Goal: Transaction & Acquisition: Purchase product/service

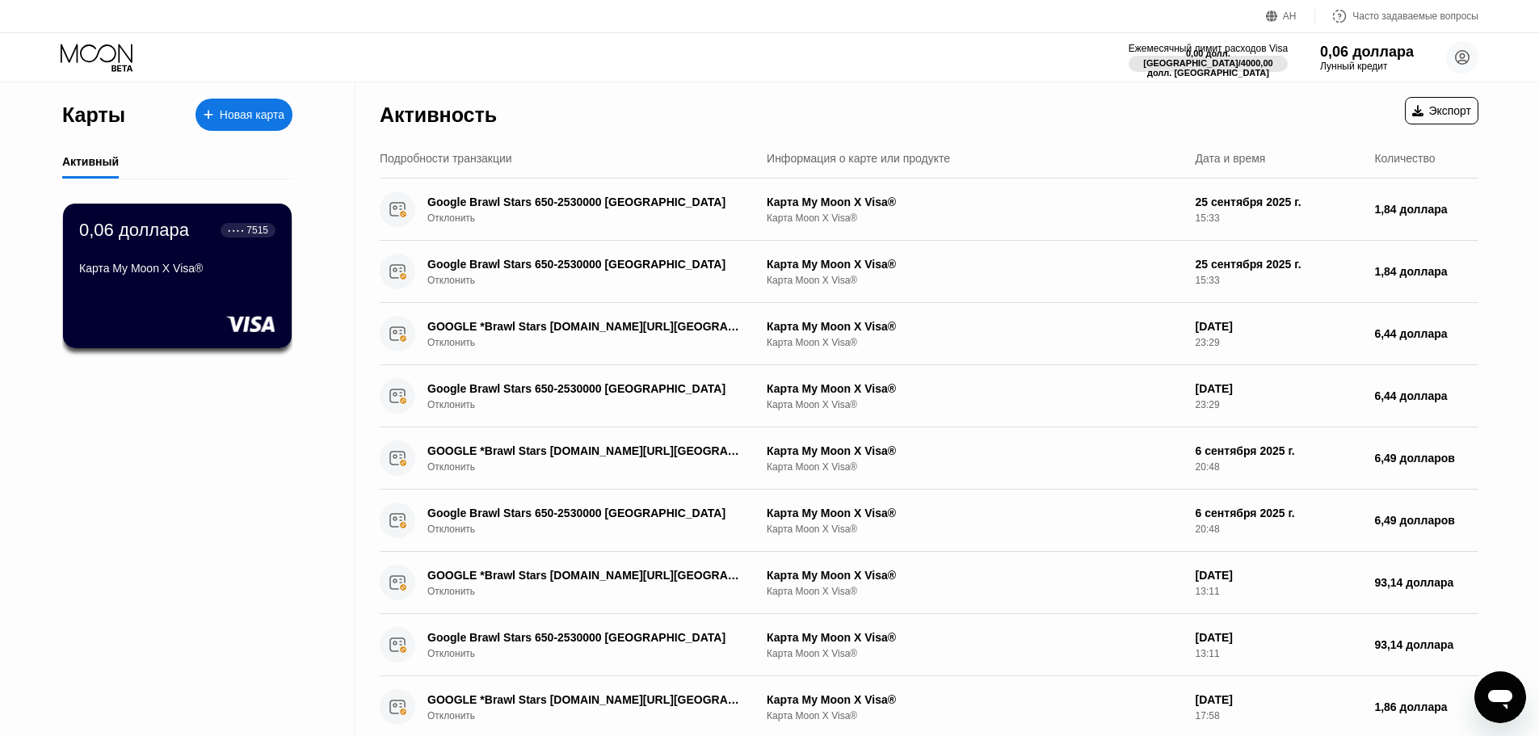
click at [250, 117] on font "Новая карта" at bounding box center [252, 114] width 65 height 13
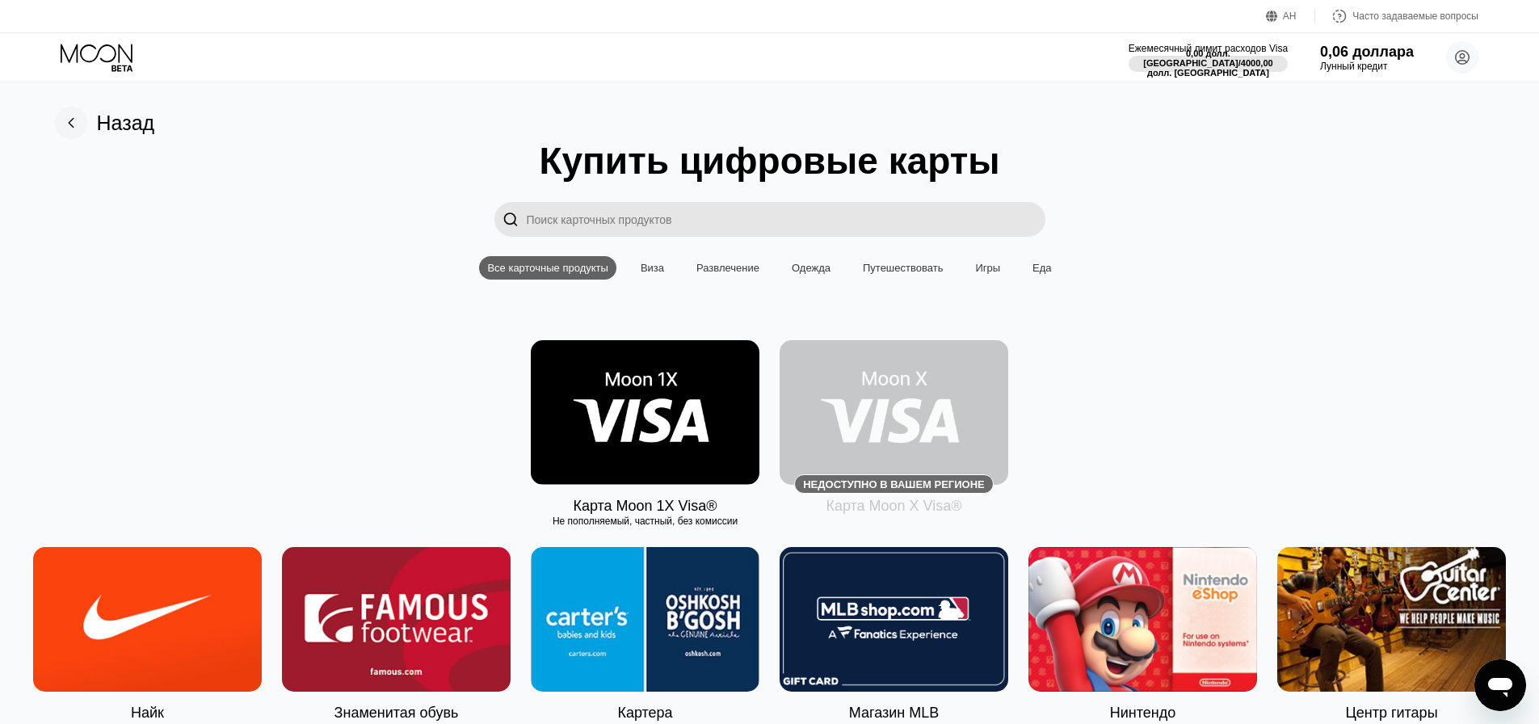
click at [897, 399] on img at bounding box center [893, 412] width 229 height 145
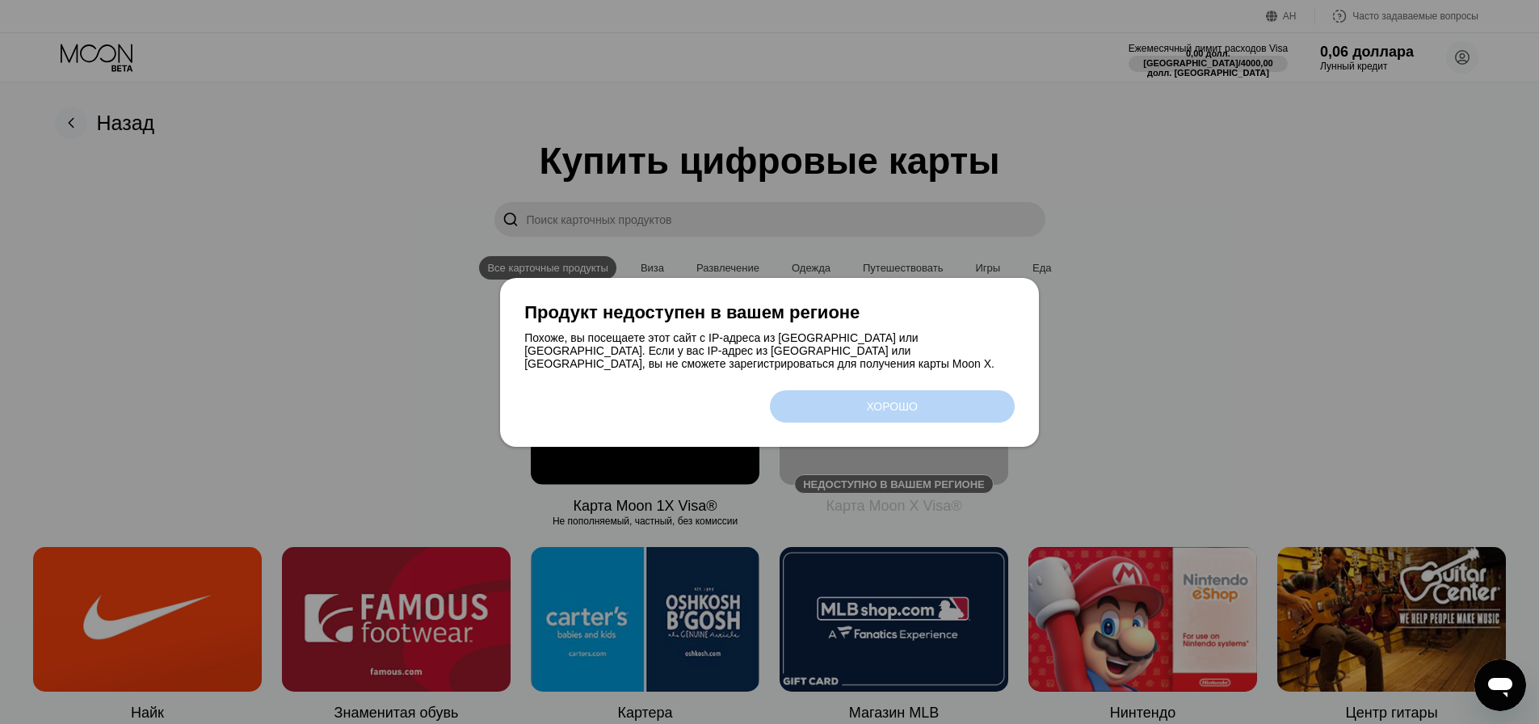
drag, startPoint x: 897, startPoint y: 399, endPoint x: 1224, endPoint y: 346, distance: 330.5
click at [898, 400] on div "ХОРОШО" at bounding box center [891, 406] width 51 height 13
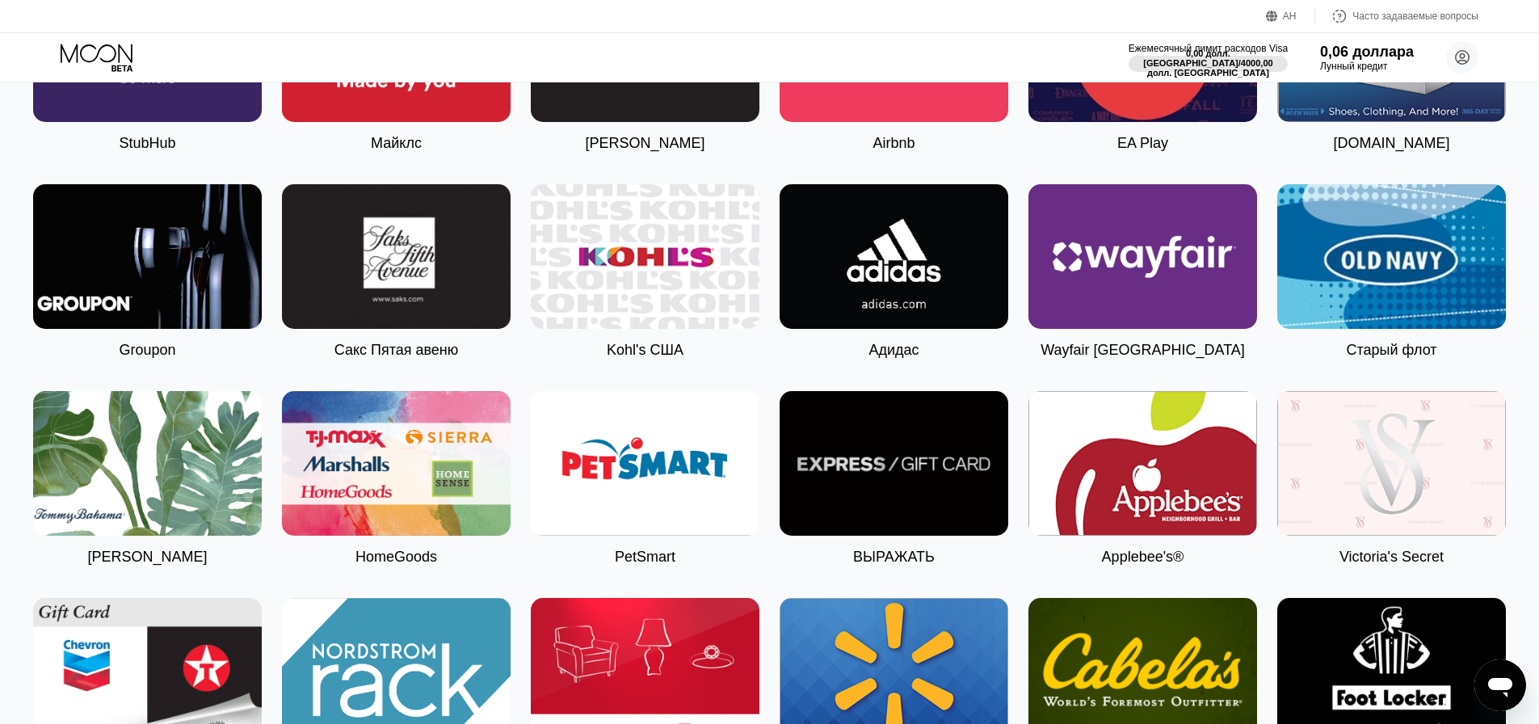
scroll to position [3646, 0]
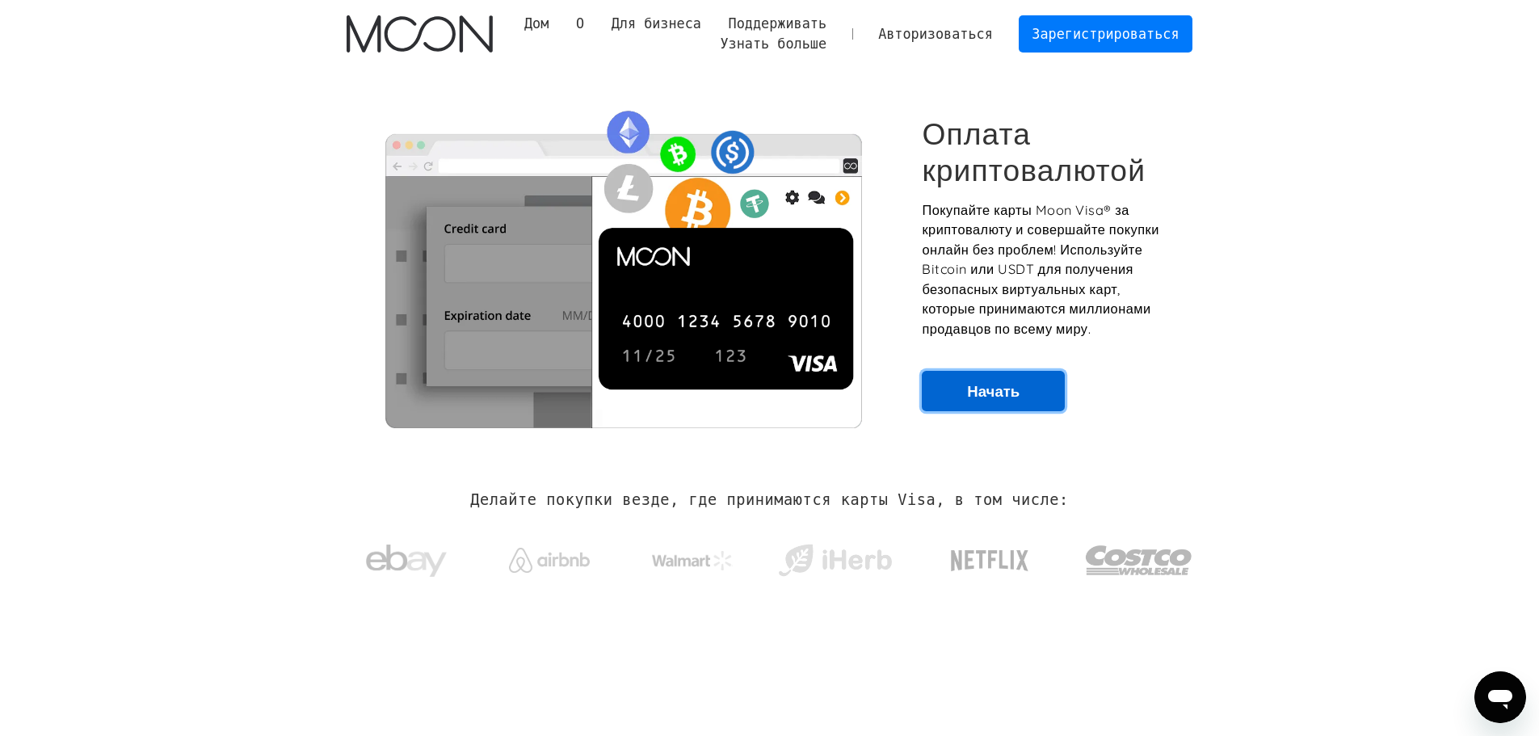
click at [1002, 405] on link "Начать" at bounding box center [993, 391] width 143 height 40
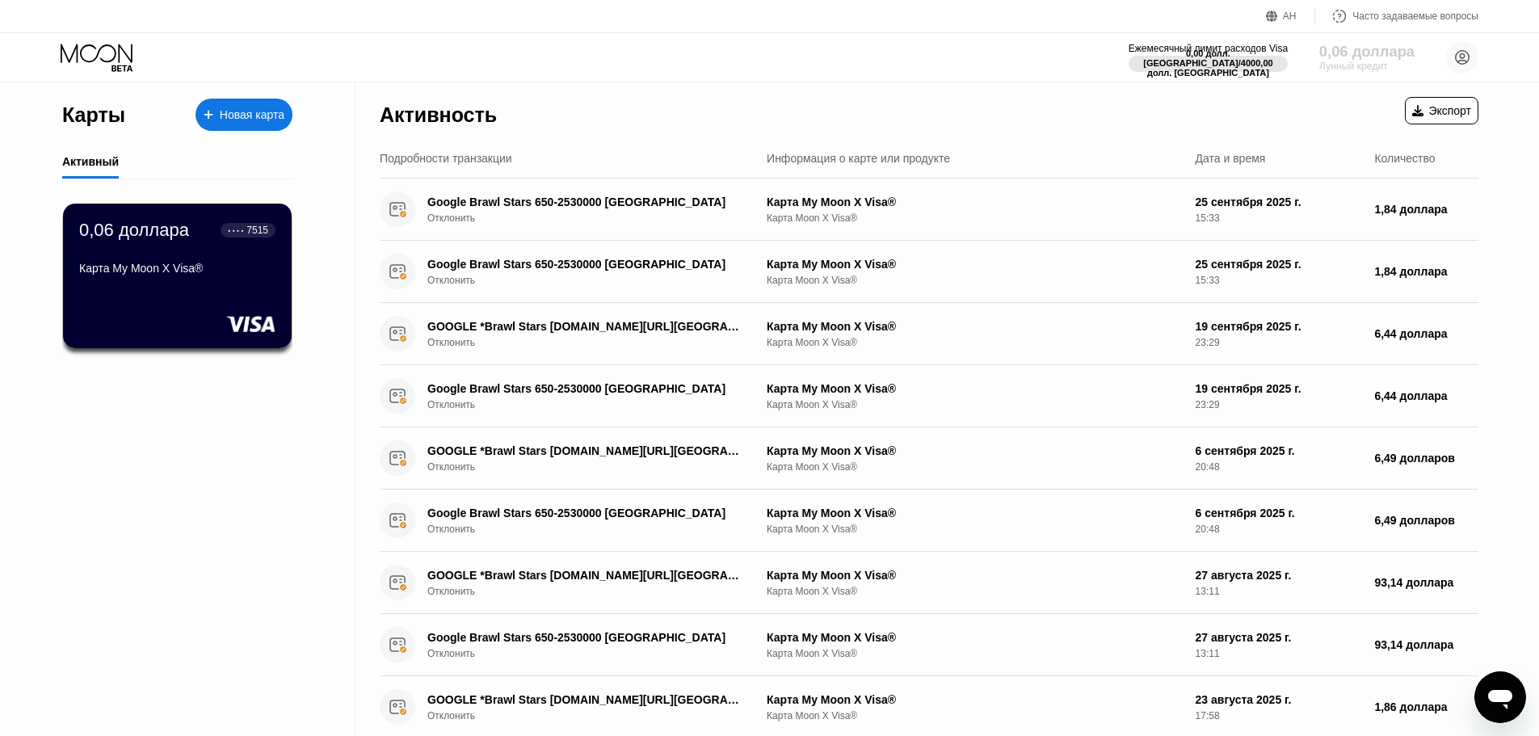
click at [1380, 48] on font "0,06 доллара" at bounding box center [1366, 51] width 95 height 16
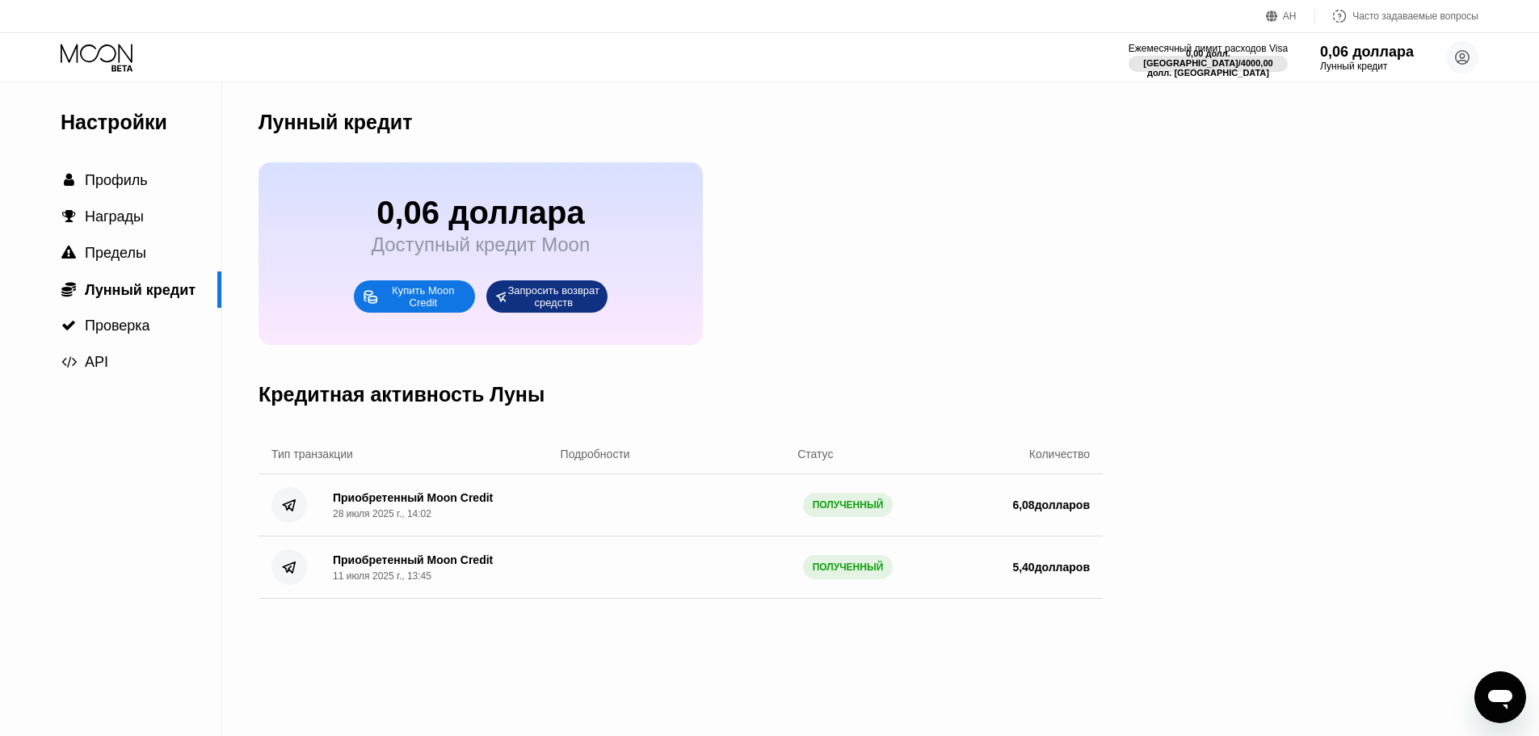
click at [438, 309] on div "Купить Moon Credit" at bounding box center [423, 296] width 87 height 26
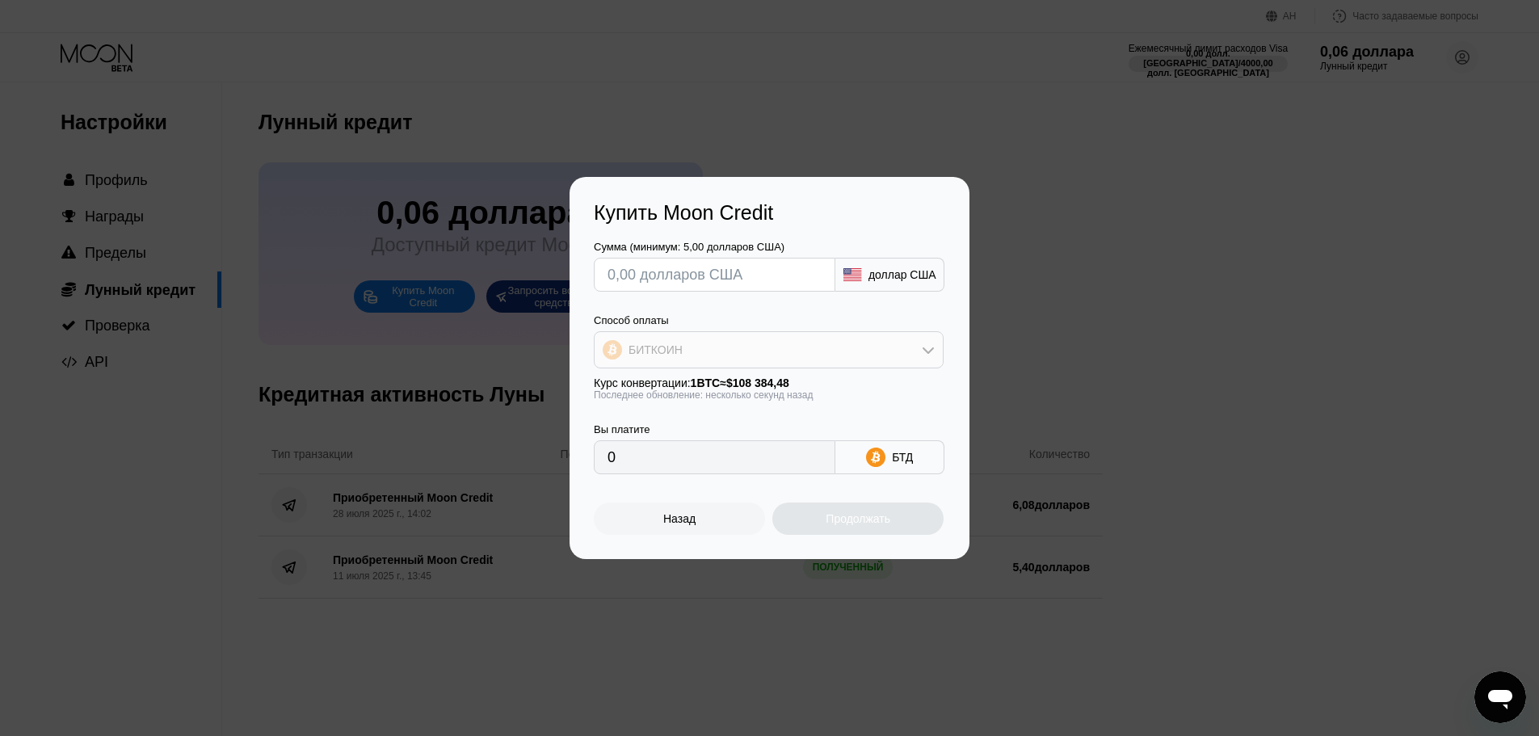
click at [871, 362] on div "БИТКОИН" at bounding box center [768, 350] width 348 height 32
click at [728, 473] on div "USDC на Полигоне" at bounding box center [768, 465] width 340 height 32
click at [678, 270] on input "text" at bounding box center [714, 274] width 214 height 32
type input "$8"
type input "8.00000000"
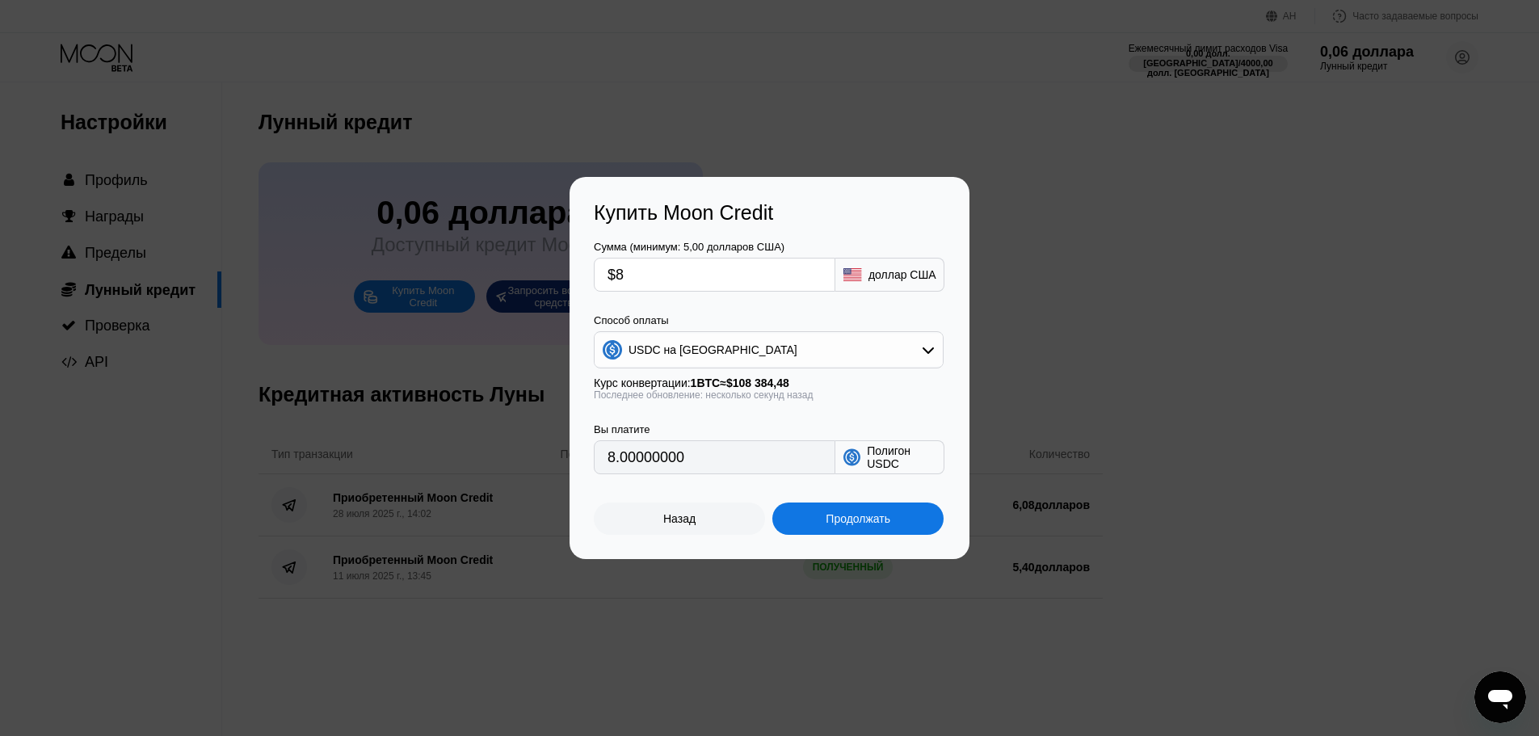
type input "$8"
click at [845, 521] on font "Продолжать" at bounding box center [857, 518] width 65 height 13
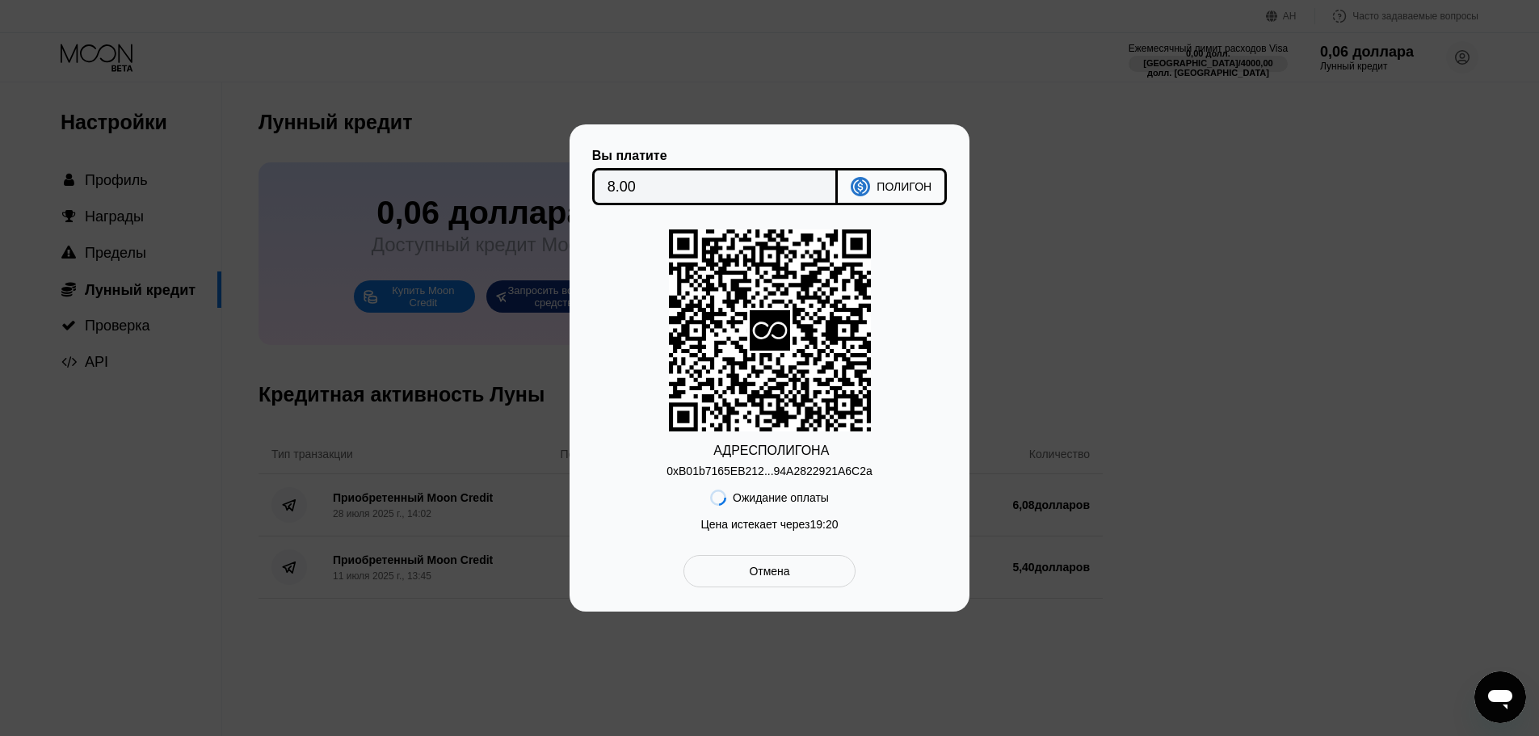
click at [1446, 41] on div at bounding box center [775, 368] width 1551 height 736
